Goal: Transaction & Acquisition: Purchase product/service

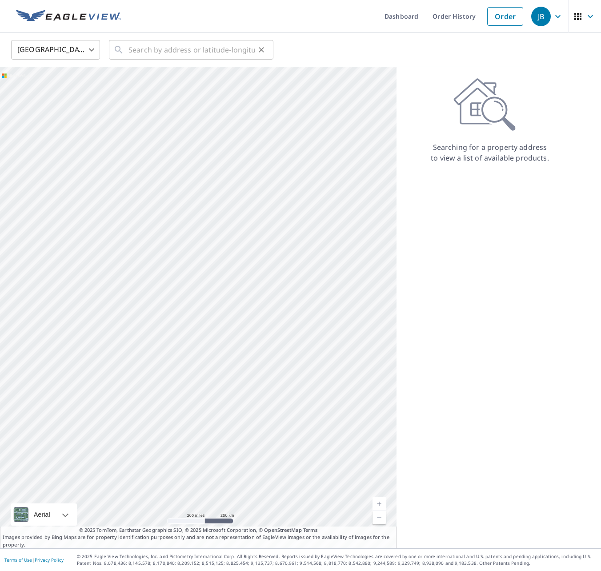
click at [121, 51] on icon at bounding box center [118, 49] width 11 height 11
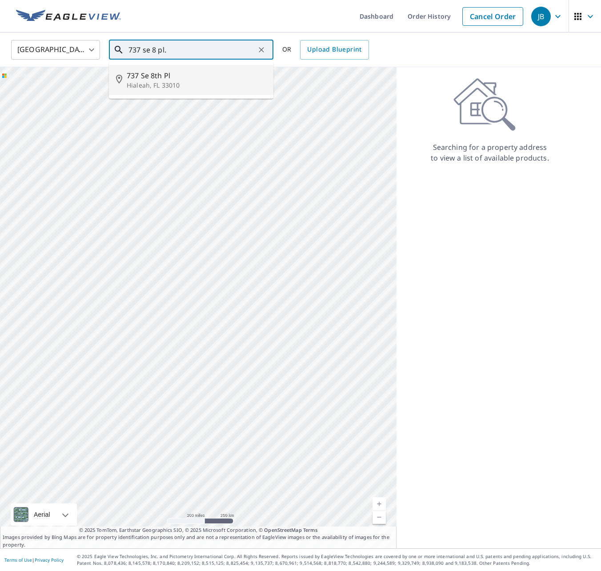
click at [153, 75] on span "737 Se 8th Pl" at bounding box center [197, 75] width 140 height 11
type input "[STREET_ADDRESS]"
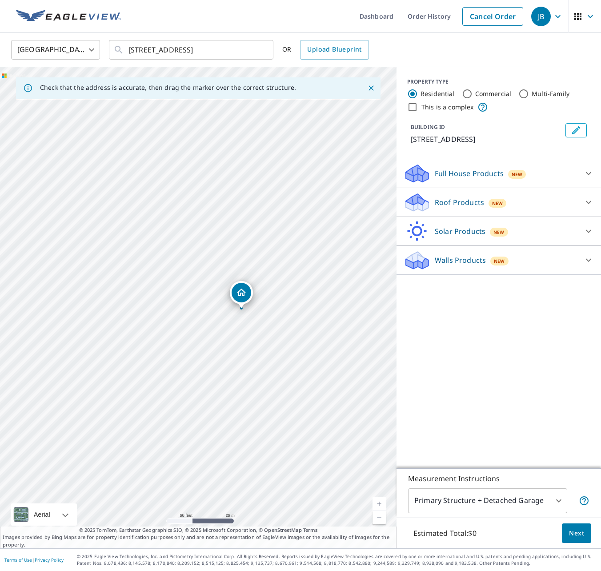
drag, startPoint x: 160, startPoint y: 301, endPoint x: 269, endPoint y: 302, distance: 109.4
click at [269, 302] on div "737 SE 8th Pl Hialeah, FL 33010" at bounding box center [198, 307] width 397 height 481
click at [429, 203] on icon at bounding box center [417, 205] width 23 height 11
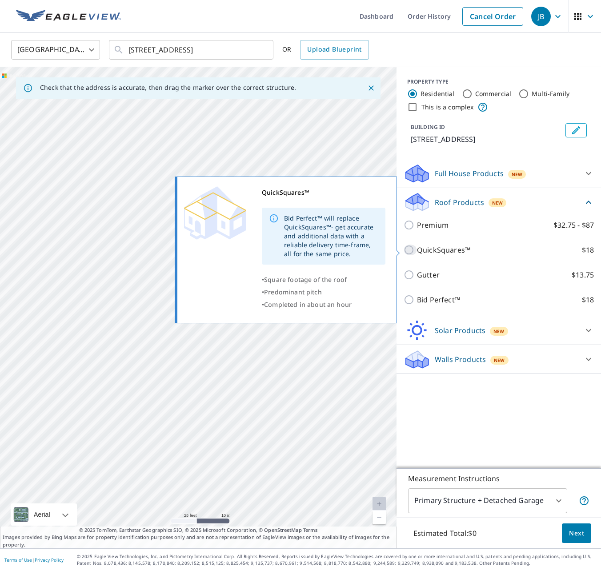
click at [410, 250] on input "QuickSquares™ $18" at bounding box center [410, 250] width 13 height 11
checkbox input "true"
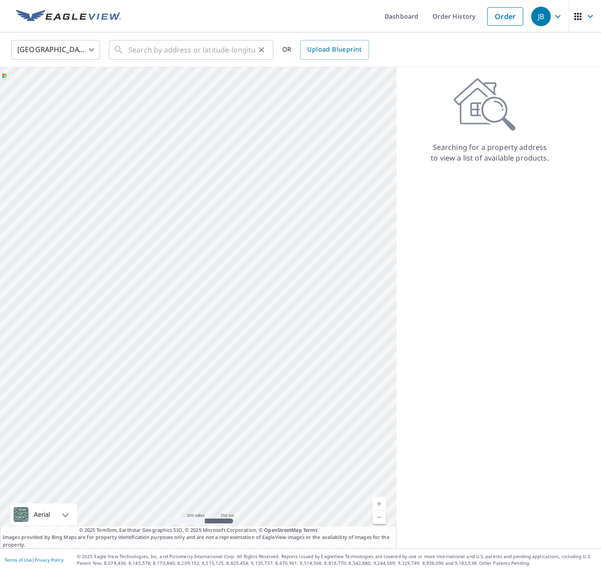
drag, startPoint x: 126, startPoint y: 50, endPoint x: 133, endPoint y: 52, distance: 7.9
click at [126, 51] on div "​" at bounding box center [191, 50] width 165 height 20
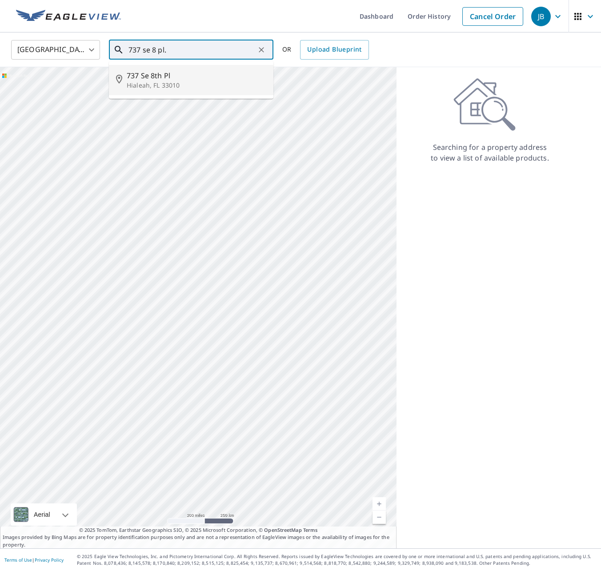
click at [157, 75] on span "737 Se 8th Pl" at bounding box center [197, 75] width 140 height 11
type input "[STREET_ADDRESS]"
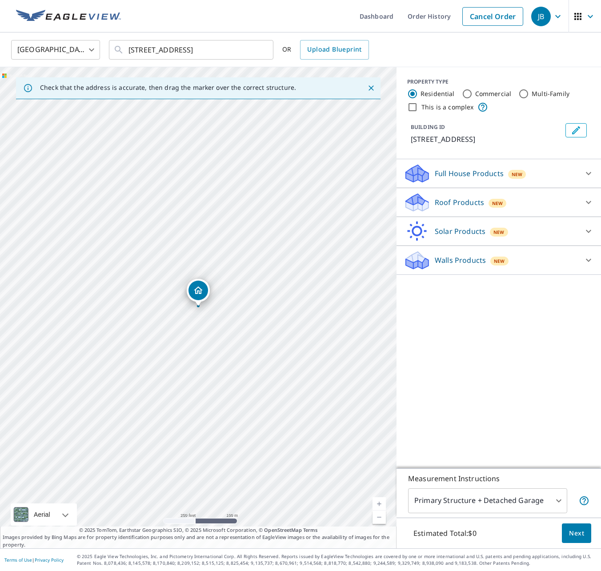
click at [416, 204] on icon at bounding box center [416, 206] width 4 height 8
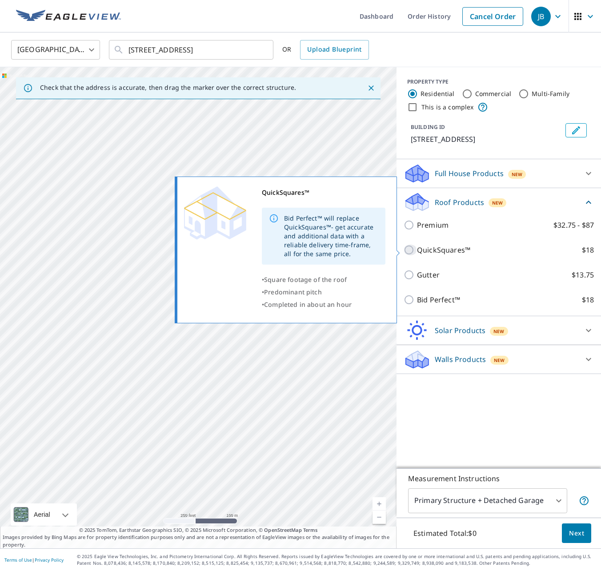
click at [407, 249] on input "QuickSquares™ $18" at bounding box center [410, 250] width 13 height 11
checkbox input "true"
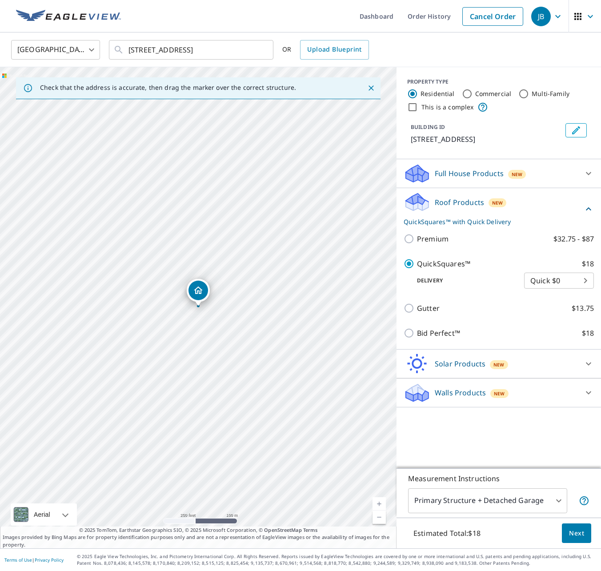
click at [415, 202] on icon at bounding box center [416, 198] width 20 height 11
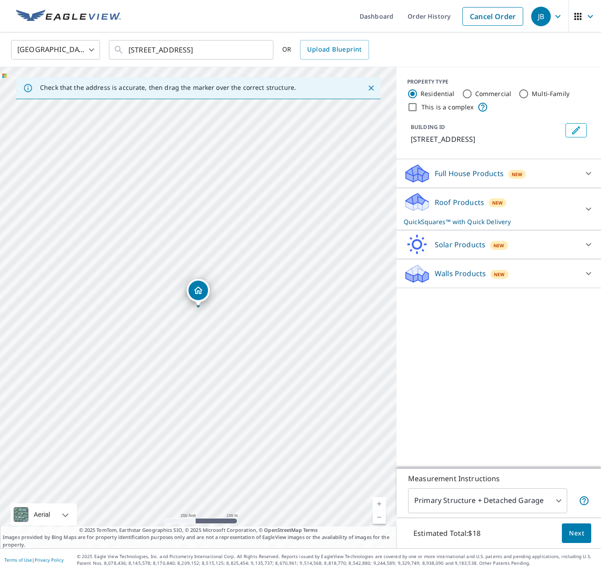
click at [415, 202] on icon at bounding box center [416, 198] width 20 height 11
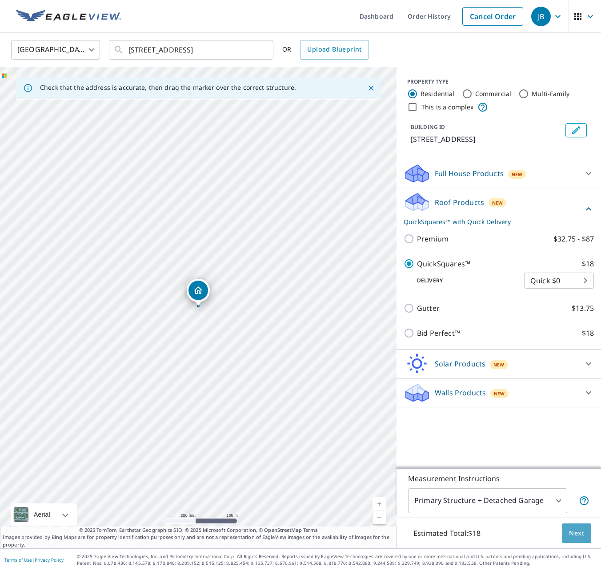
click at [579, 536] on span "Next" at bounding box center [576, 533] width 15 height 11
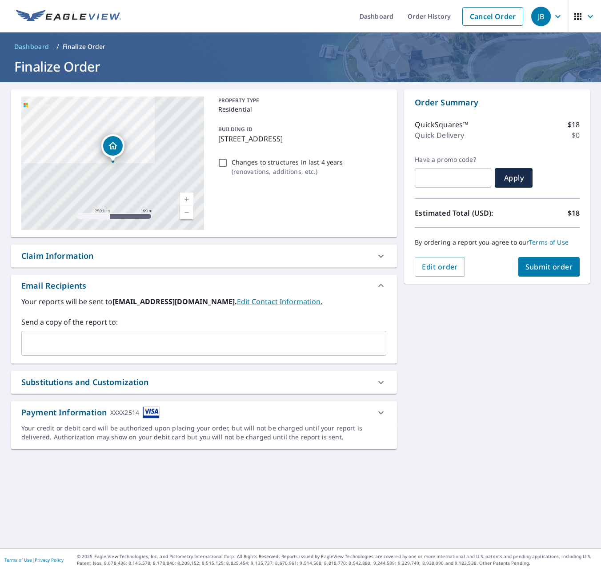
click at [550, 265] on span "Submit order" at bounding box center [550, 267] width 48 height 10
